Goal: Information Seeking & Learning: Learn about a topic

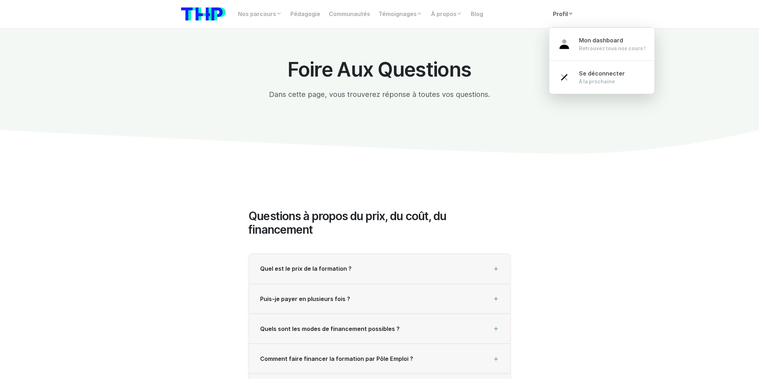
click at [567, 14] on link "Profil" at bounding box center [563, 14] width 29 height 14
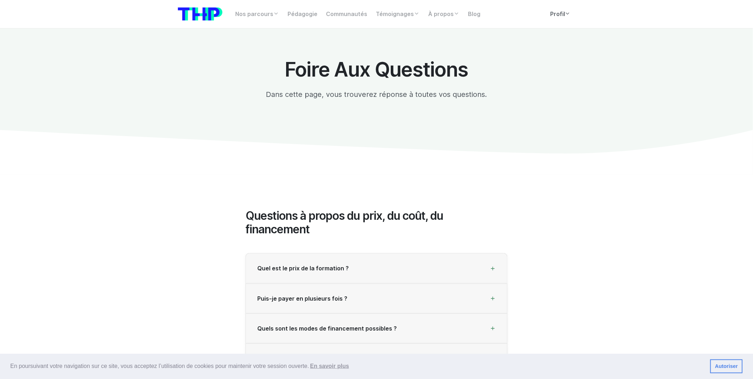
click at [567, 14] on icon at bounding box center [568, 14] width 6 height 6
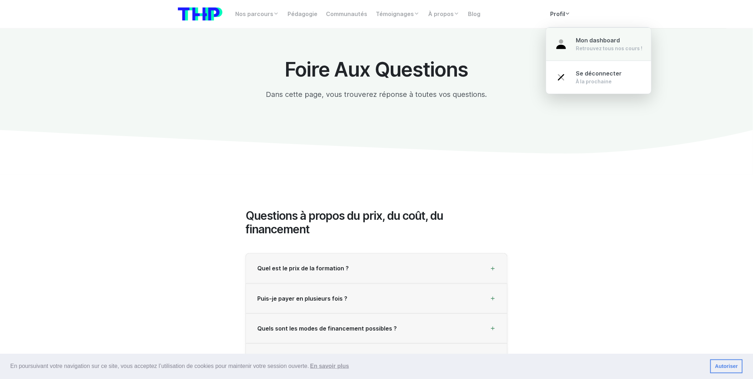
click at [579, 33] on link "Mon dashboard Retrouvez tous nos cours !" at bounding box center [598, 43] width 105 height 33
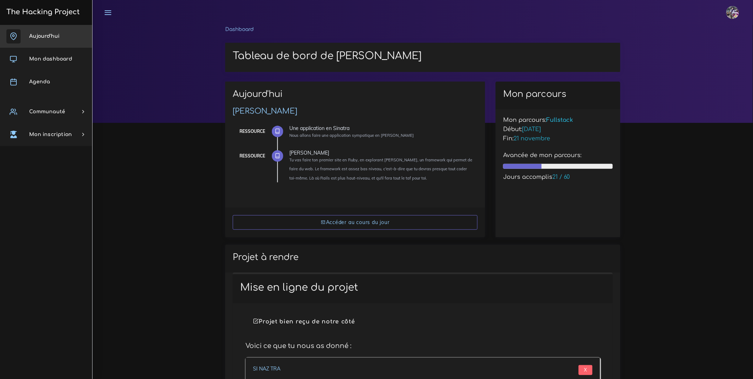
click at [39, 38] on span "Aujourd'hui" at bounding box center [44, 35] width 30 height 5
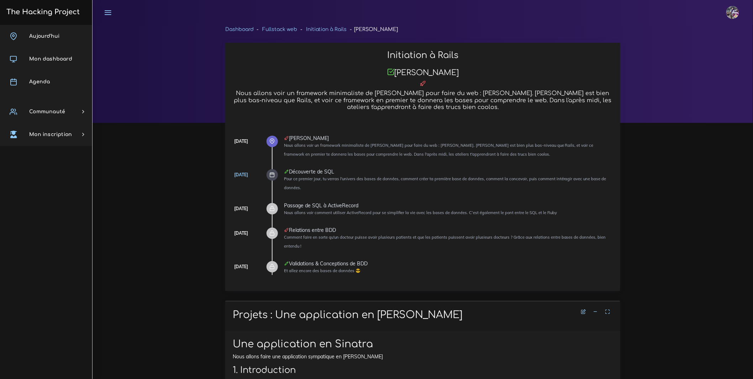
click at [44, 57] on span "Mon dashboard" at bounding box center [50, 58] width 43 height 5
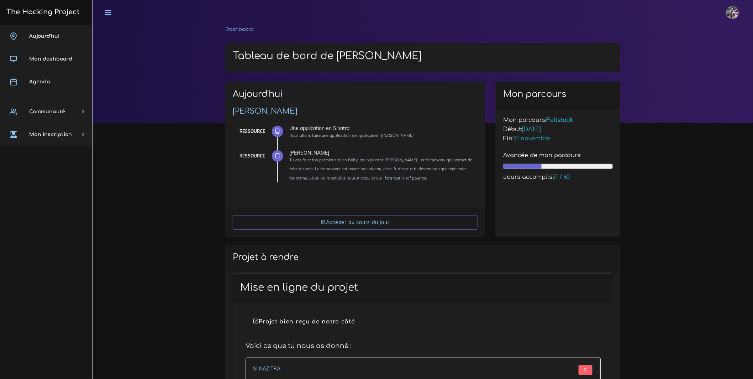
click at [45, 75] on link "Agenda" at bounding box center [46, 81] width 92 height 23
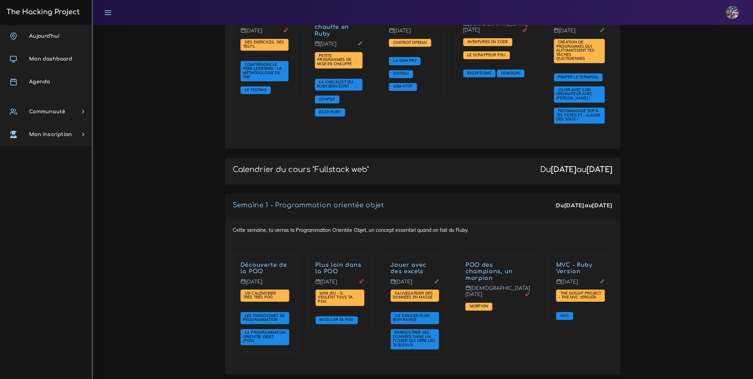
scroll to position [1069, 0]
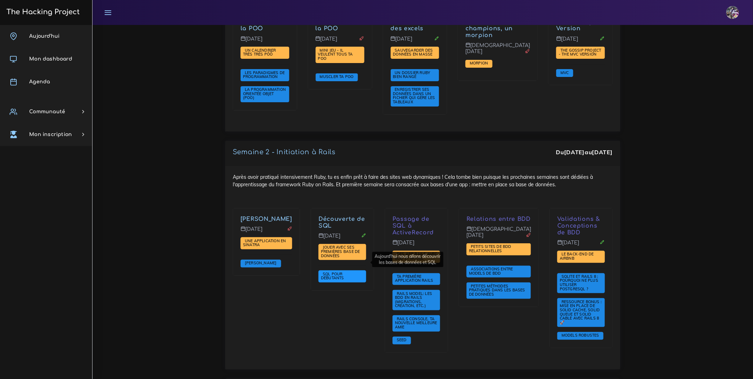
click at [347, 270] on span "SQL pour débutants" at bounding box center [343, 276] width 48 height 12
click at [338, 271] on span "SQL pour débutants" at bounding box center [333, 275] width 25 height 9
click at [356, 245] on span "Jouer avec ses premières base de données" at bounding box center [340, 251] width 39 height 13
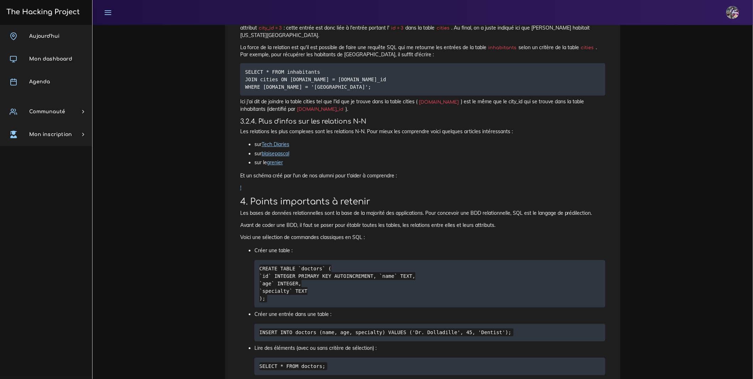
scroll to position [2346, 0]
